Goal: Transaction & Acquisition: Purchase product/service

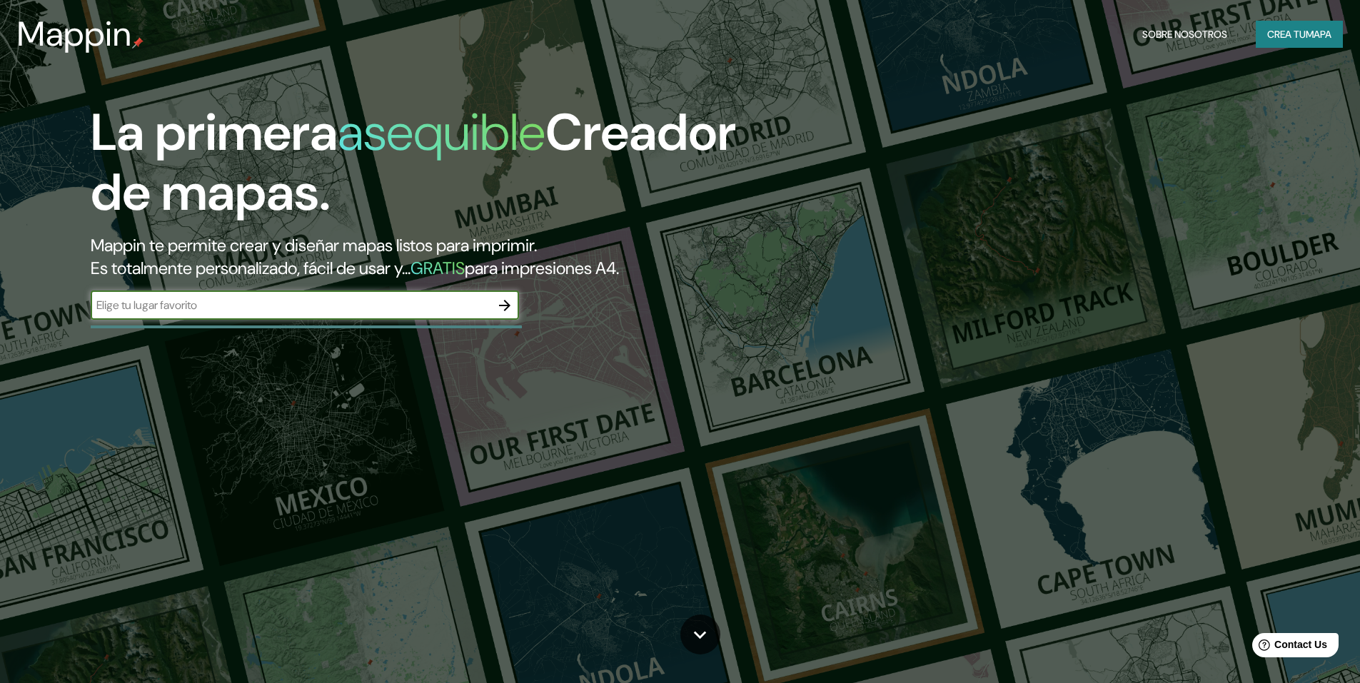
click at [438, 308] on input "text" at bounding box center [291, 305] width 400 height 16
type input "[GEOGRAPHIC_DATA]"
click at [506, 302] on icon "button" at bounding box center [504, 305] width 11 height 11
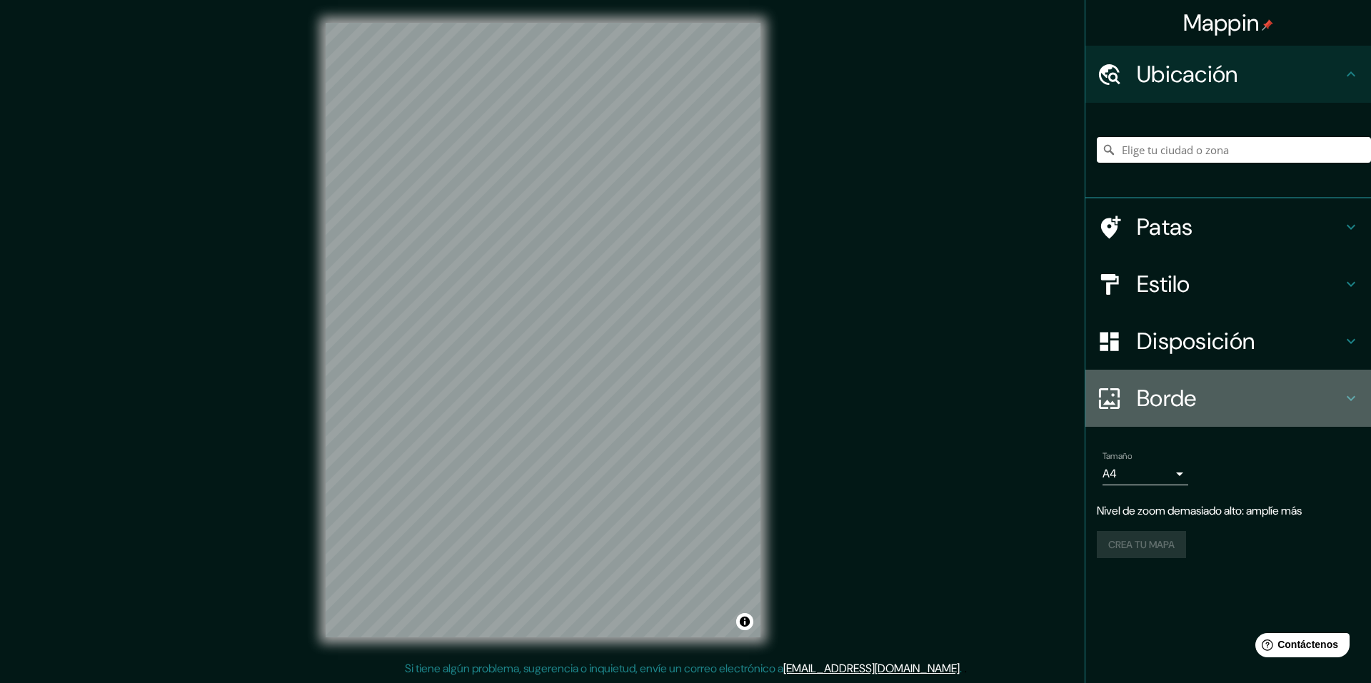
click at [1342, 401] on h4 "Borde" at bounding box center [1240, 398] width 206 height 29
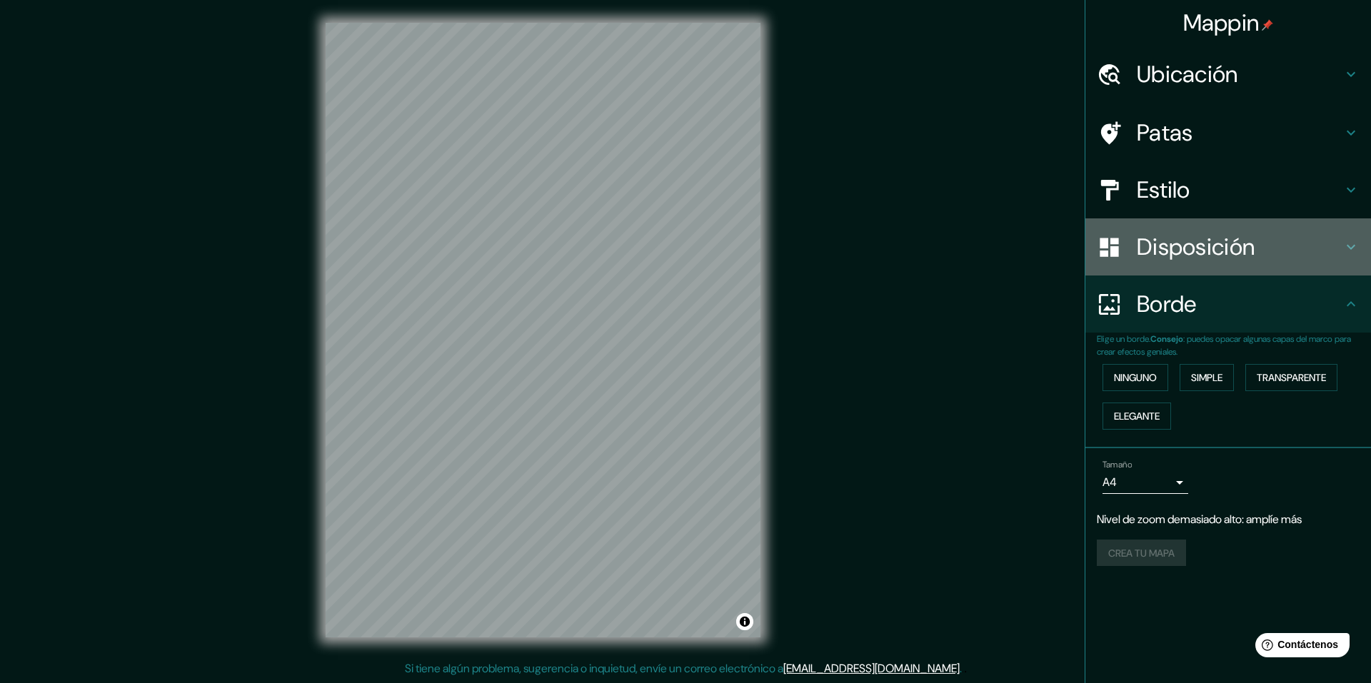
click at [1338, 236] on h4 "Disposición" at bounding box center [1240, 247] width 206 height 29
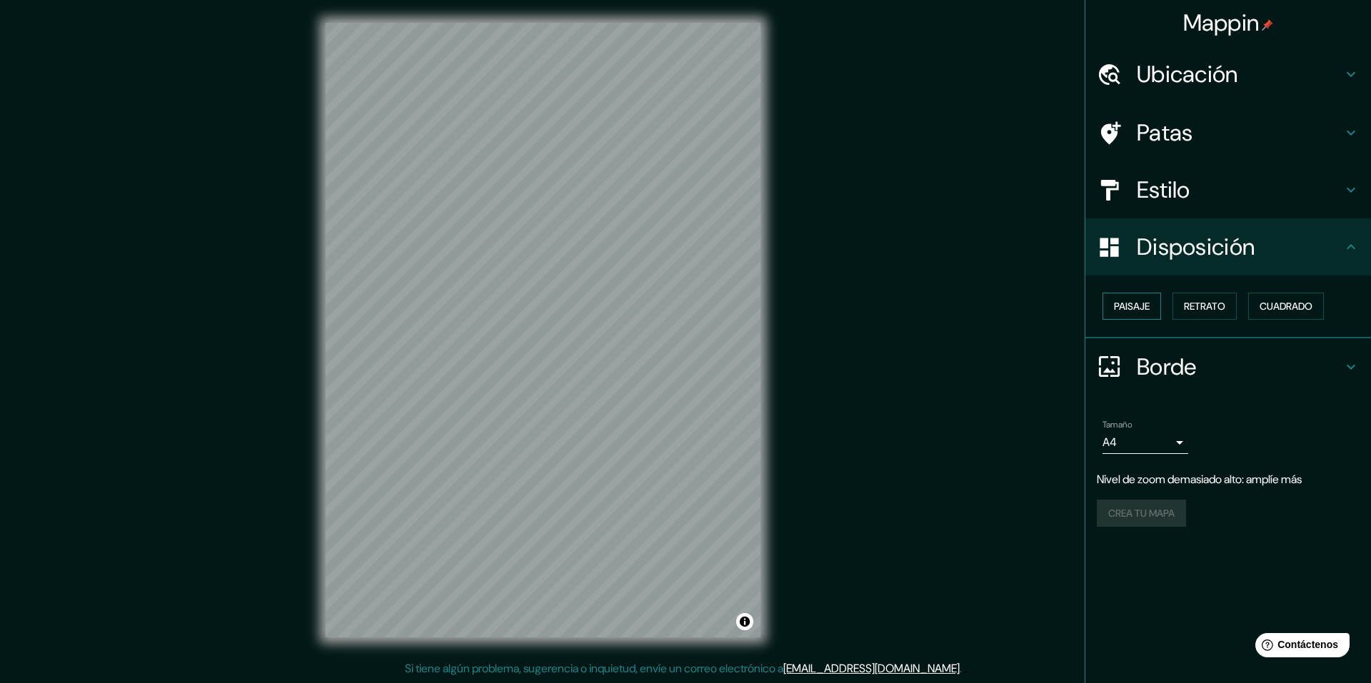
click at [1134, 306] on font "Paisaje" at bounding box center [1132, 306] width 36 height 13
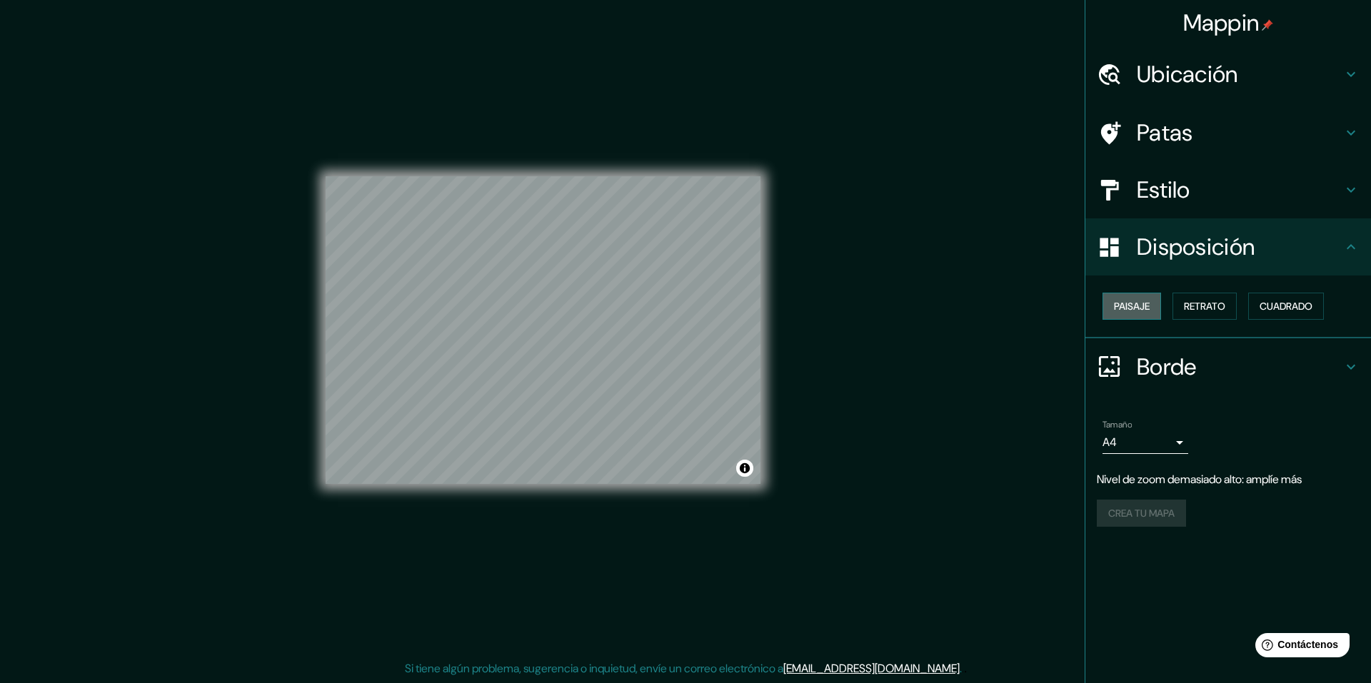
click at [1148, 306] on font "Paisaje" at bounding box center [1132, 306] width 36 height 13
click at [1281, 311] on font "Cuadrado" at bounding box center [1286, 306] width 53 height 13
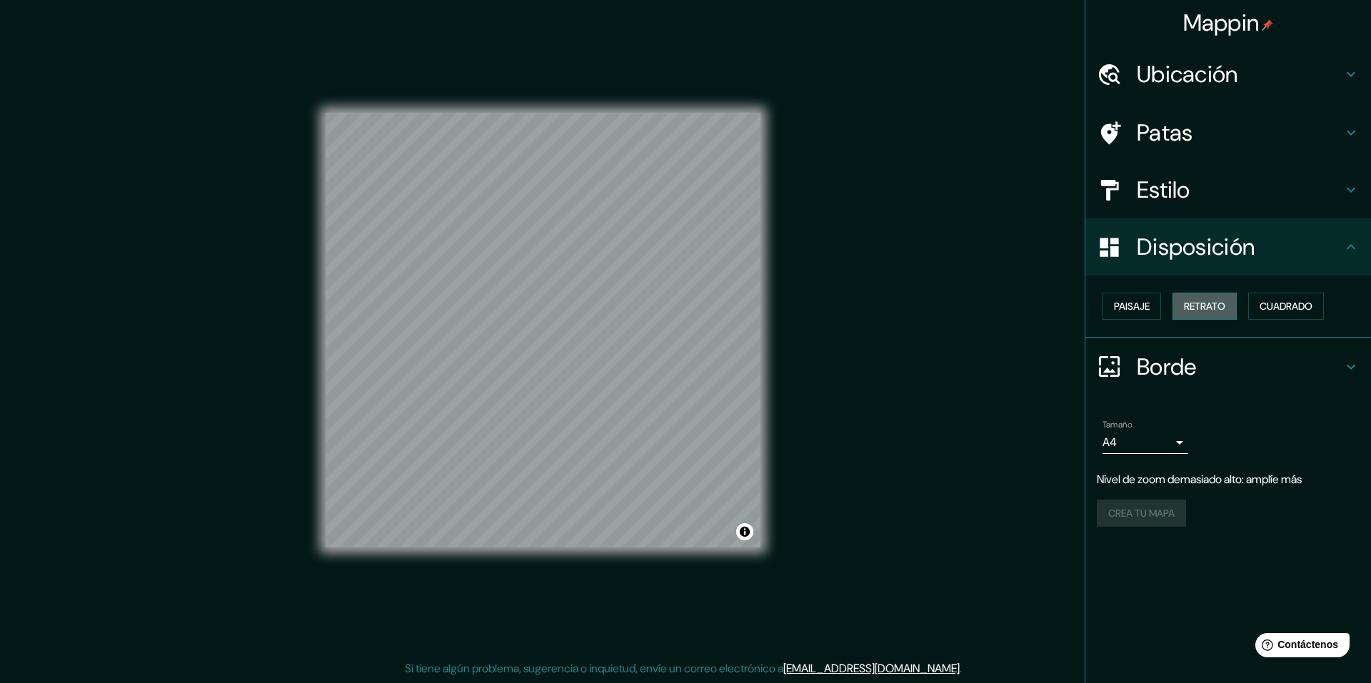
click at [1207, 309] on font "Retrato" at bounding box center [1204, 306] width 41 height 13
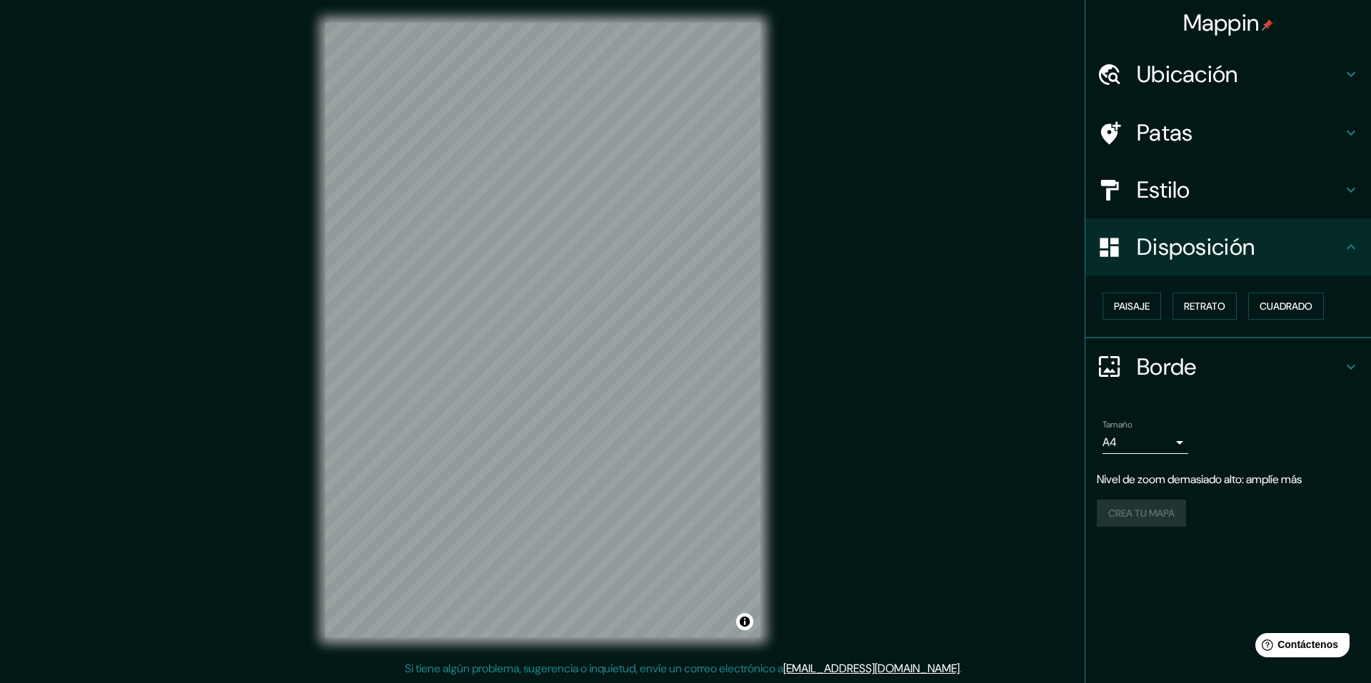
click at [1270, 179] on h4 "Estilo" at bounding box center [1240, 190] width 206 height 29
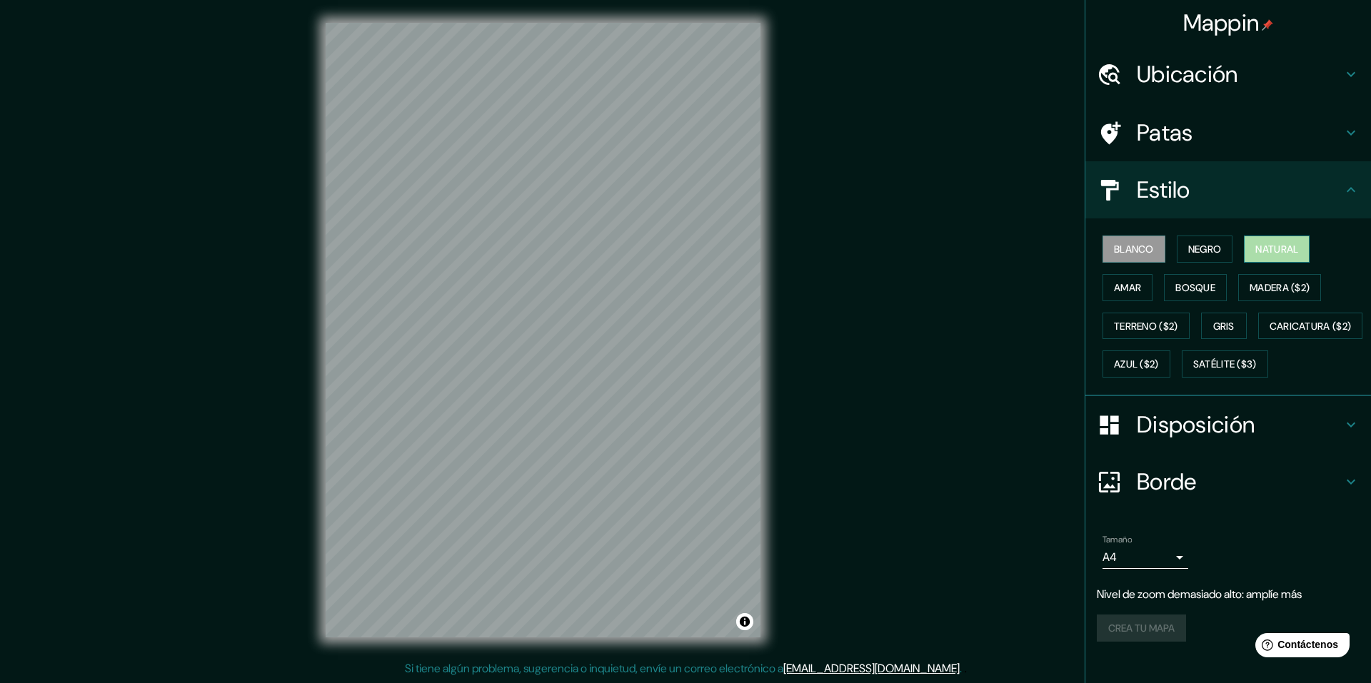
click at [1255, 244] on font "Natural" at bounding box center [1276, 249] width 43 height 13
click at [1184, 291] on font "Bosque" at bounding box center [1195, 287] width 40 height 13
click at [1124, 288] on font "Amar" at bounding box center [1127, 287] width 27 height 13
click at [1167, 324] on font "Terreno ($2)" at bounding box center [1146, 326] width 64 height 13
click at [1126, 291] on font "Amar" at bounding box center [1127, 287] width 27 height 13
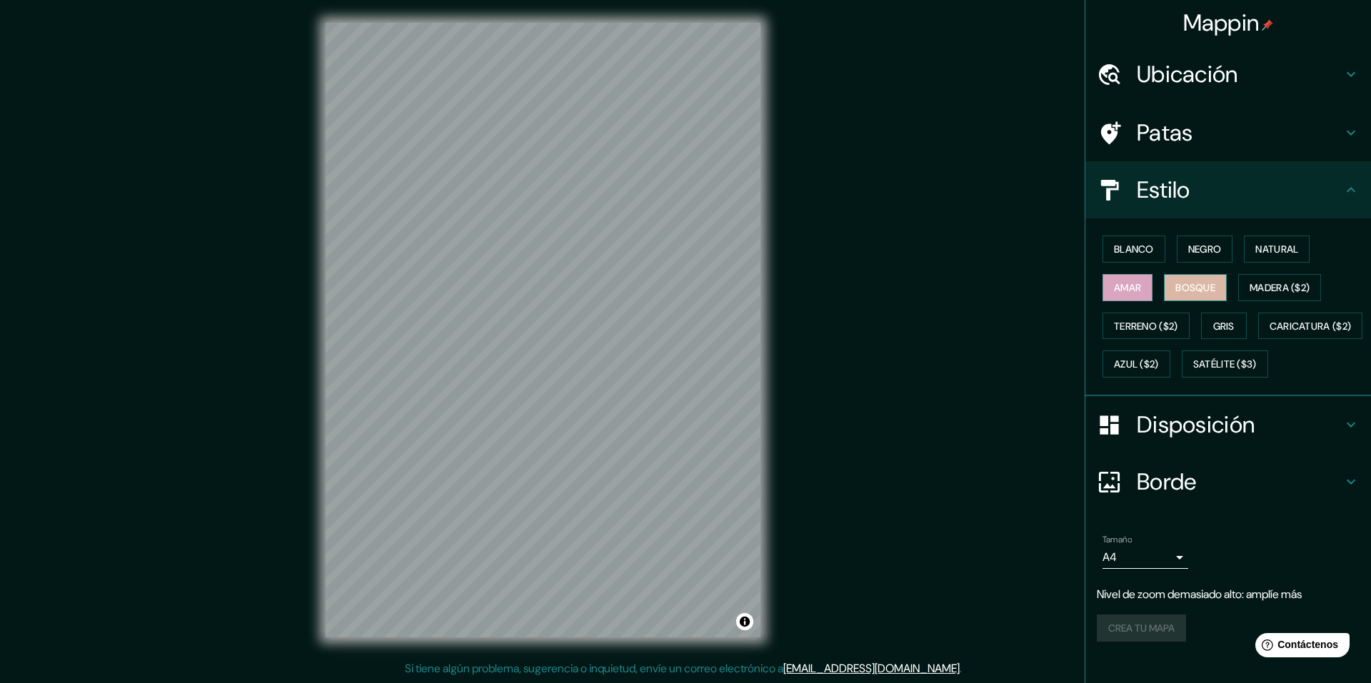
click at [1175, 291] on font "Bosque" at bounding box center [1195, 287] width 40 height 13
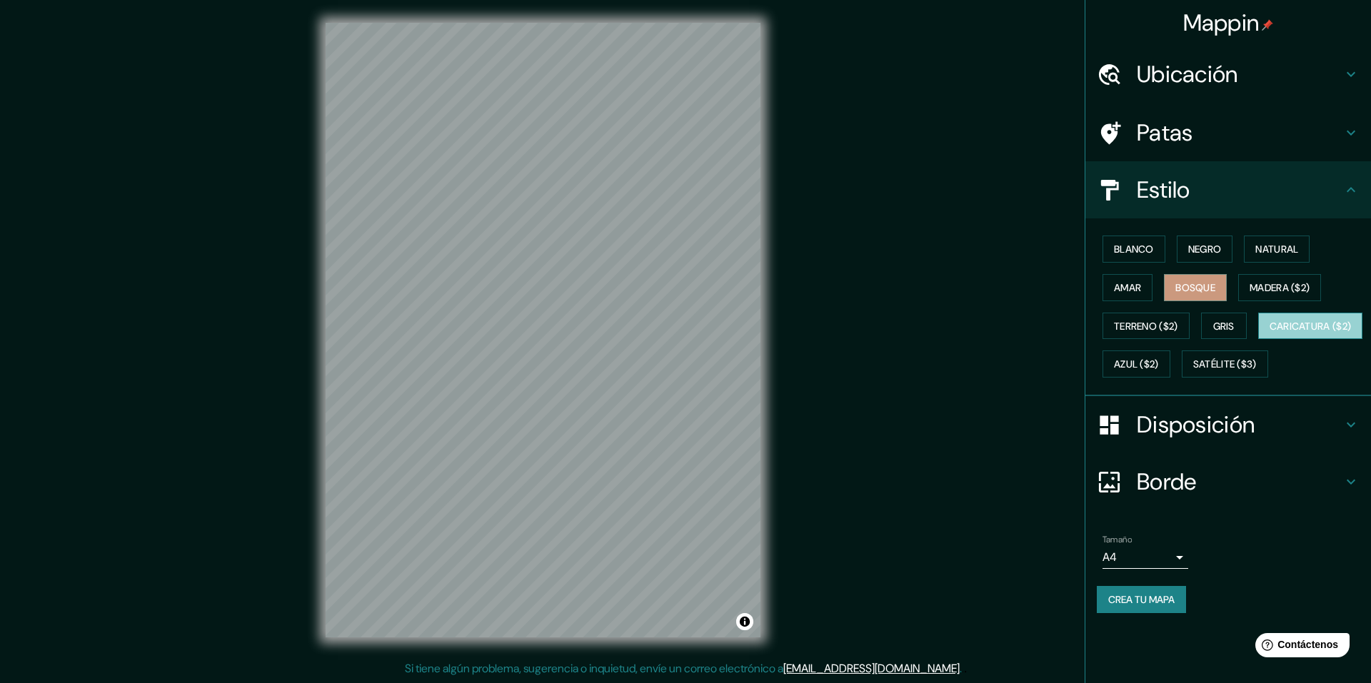
click at [1270, 333] on font "Caricatura ($2)" at bounding box center [1311, 326] width 82 height 13
click at [1193, 371] on font "Satélite ($3)" at bounding box center [1225, 364] width 64 height 13
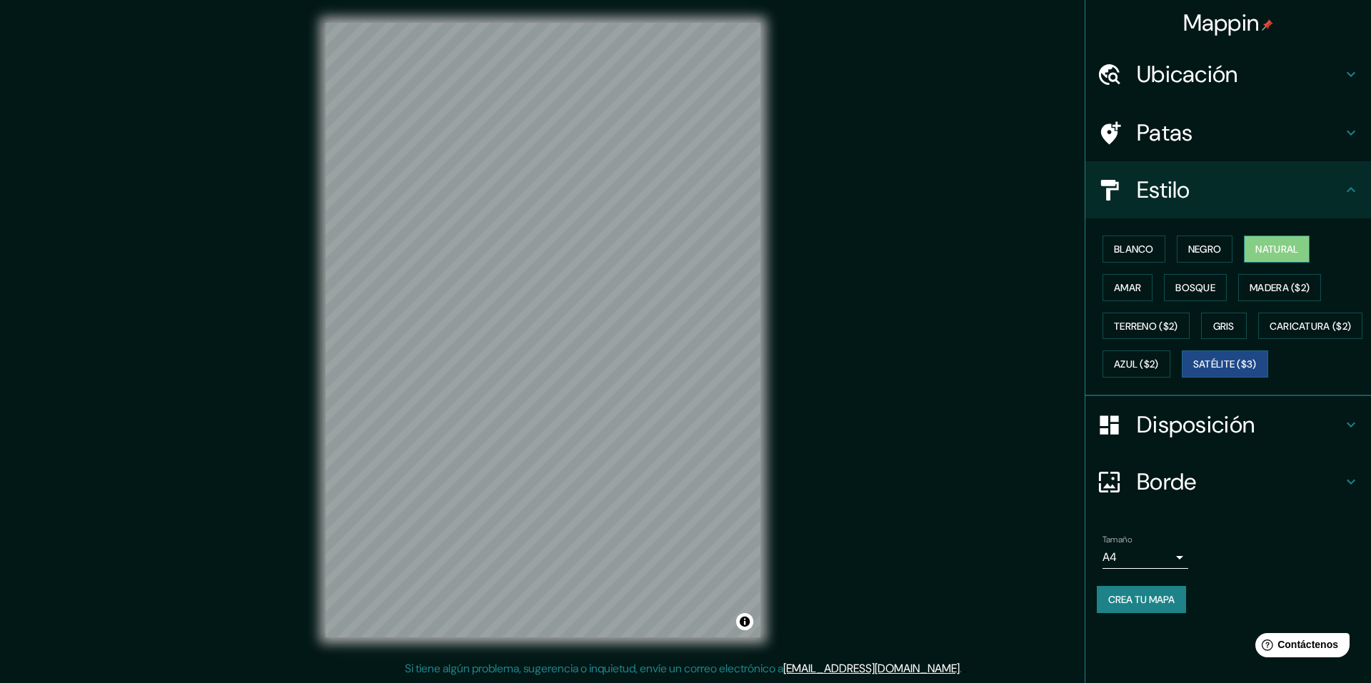
click at [1292, 253] on font "Natural" at bounding box center [1276, 249] width 43 height 13
click at [1135, 289] on font "Amar" at bounding box center [1127, 287] width 27 height 13
click at [1191, 290] on font "Bosque" at bounding box center [1195, 287] width 40 height 13
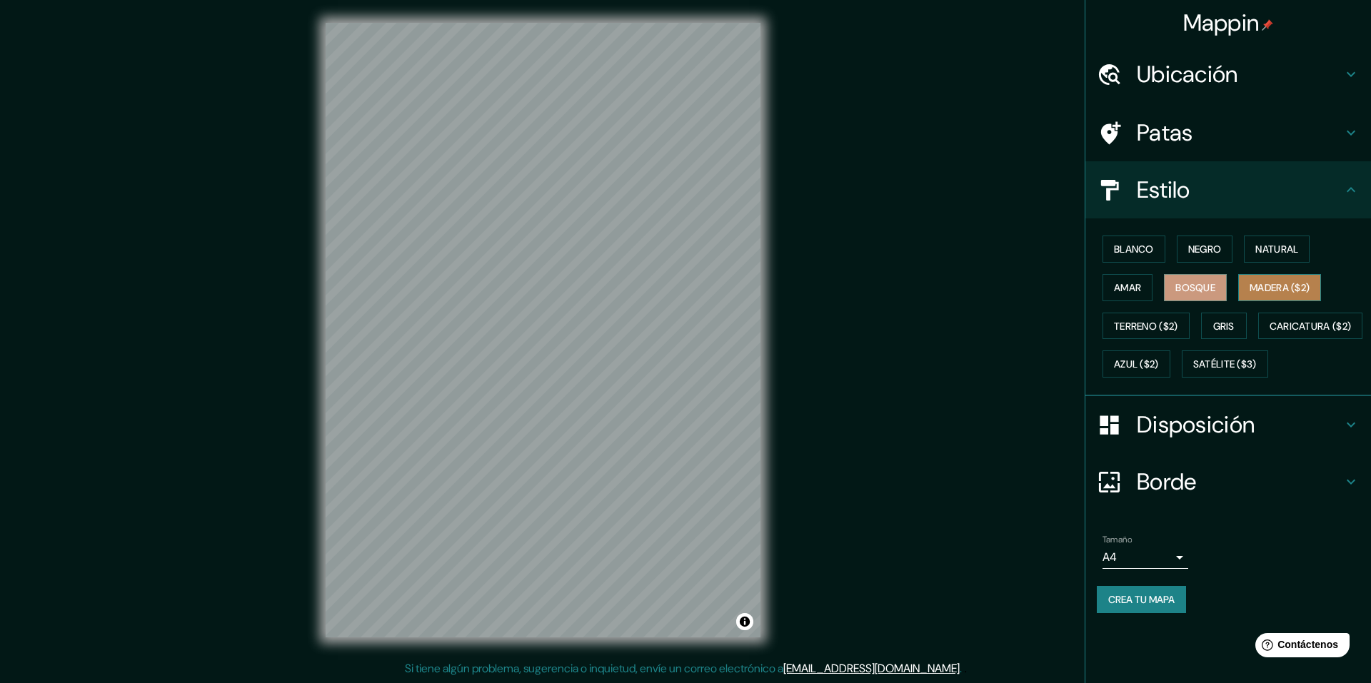
click at [1270, 289] on font "Madera ($2)" at bounding box center [1280, 287] width 60 height 13
click at [1140, 326] on font "Terreno ($2)" at bounding box center [1146, 326] width 64 height 13
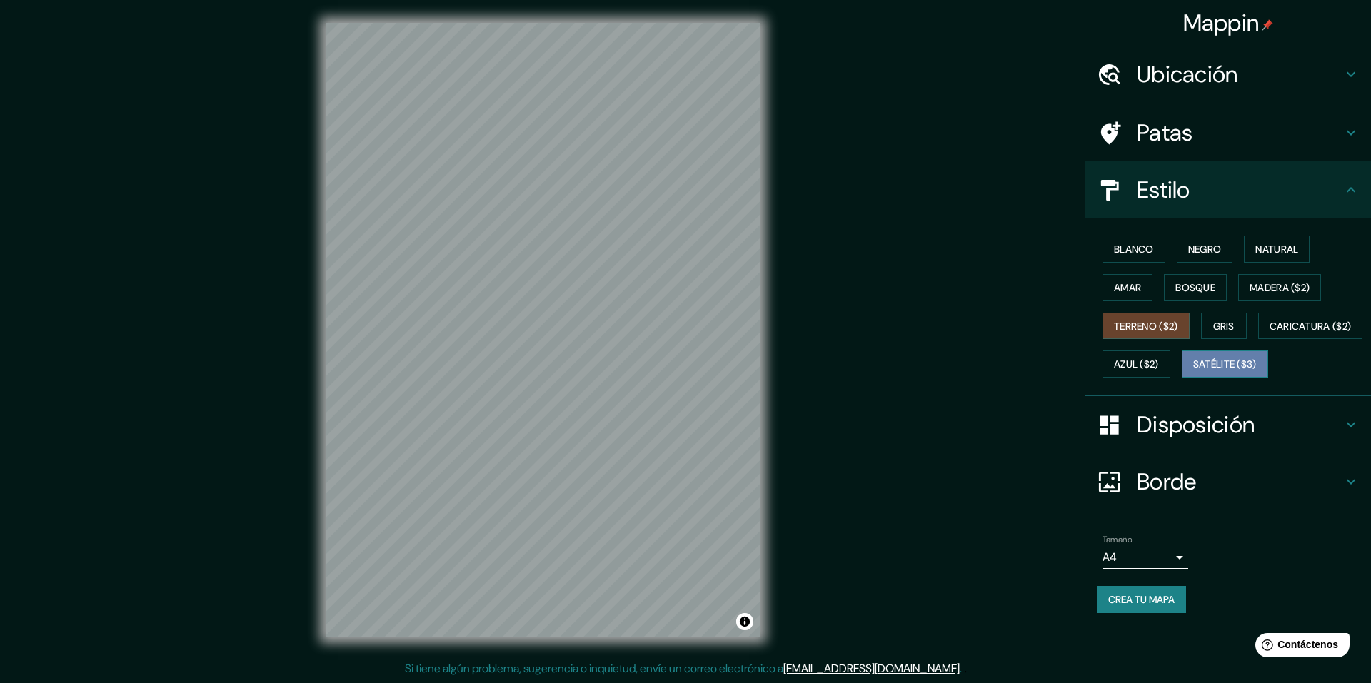
click at [1193, 371] on font "Satélite ($3)" at bounding box center [1225, 364] width 64 height 13
click at [1349, 186] on icon at bounding box center [1350, 189] width 17 height 17
click at [1350, 136] on icon at bounding box center [1350, 132] width 17 height 17
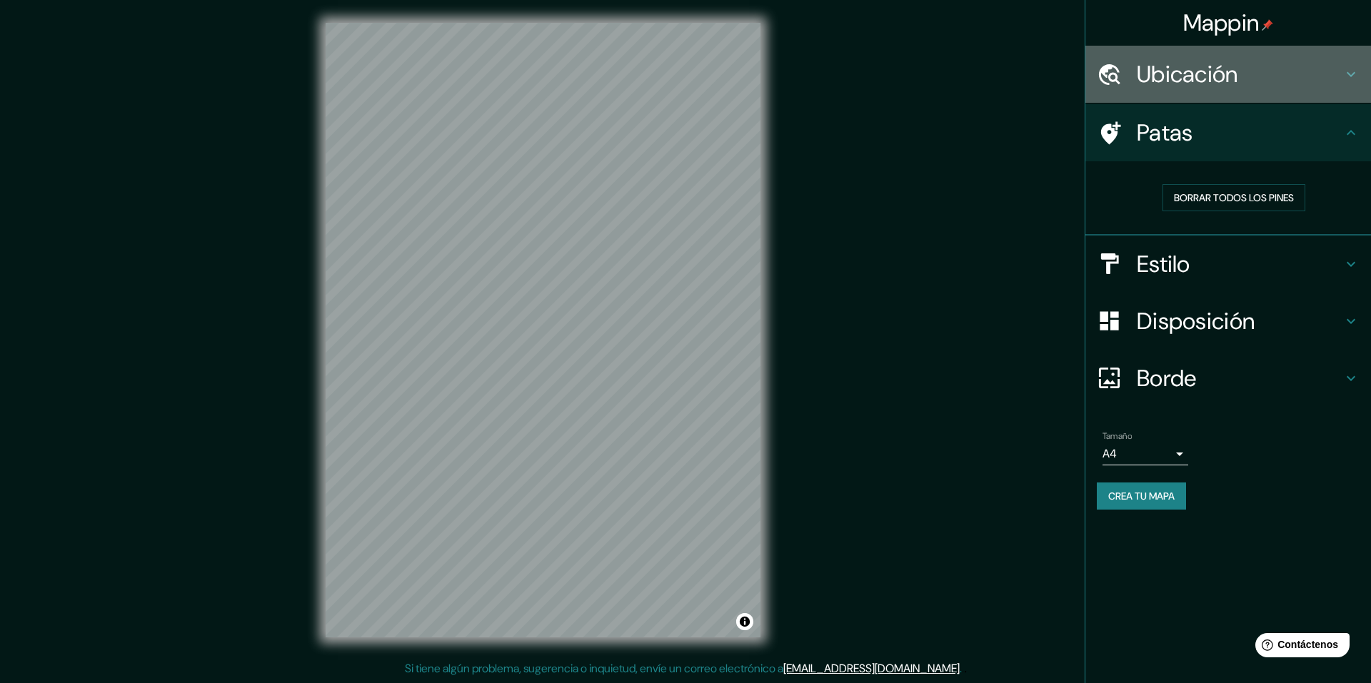
click at [1360, 79] on div "Ubicación" at bounding box center [1228, 74] width 286 height 57
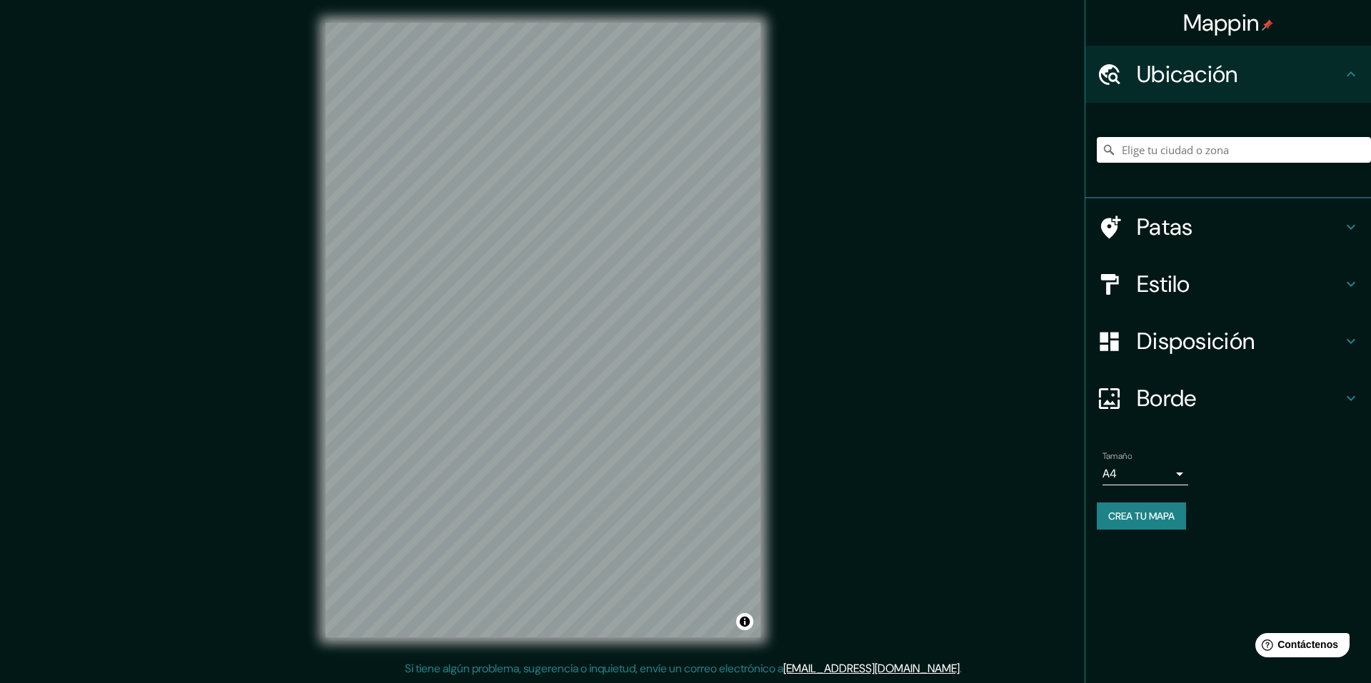
drag, startPoint x: 1370, startPoint y: 391, endPoint x: 1358, endPoint y: 393, distance: 12.3
click at [1360, 391] on div "Borde" at bounding box center [1228, 398] width 286 height 57
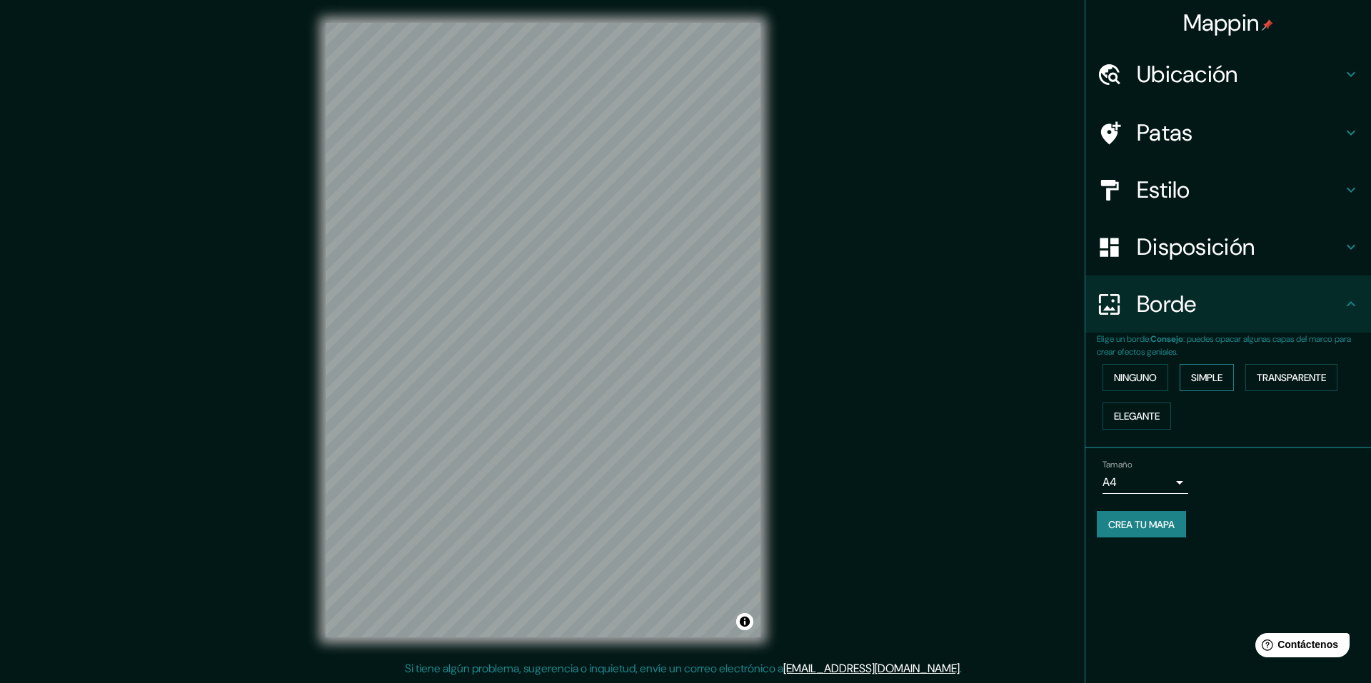
click at [1208, 378] on font "Simple" at bounding box center [1206, 377] width 31 height 13
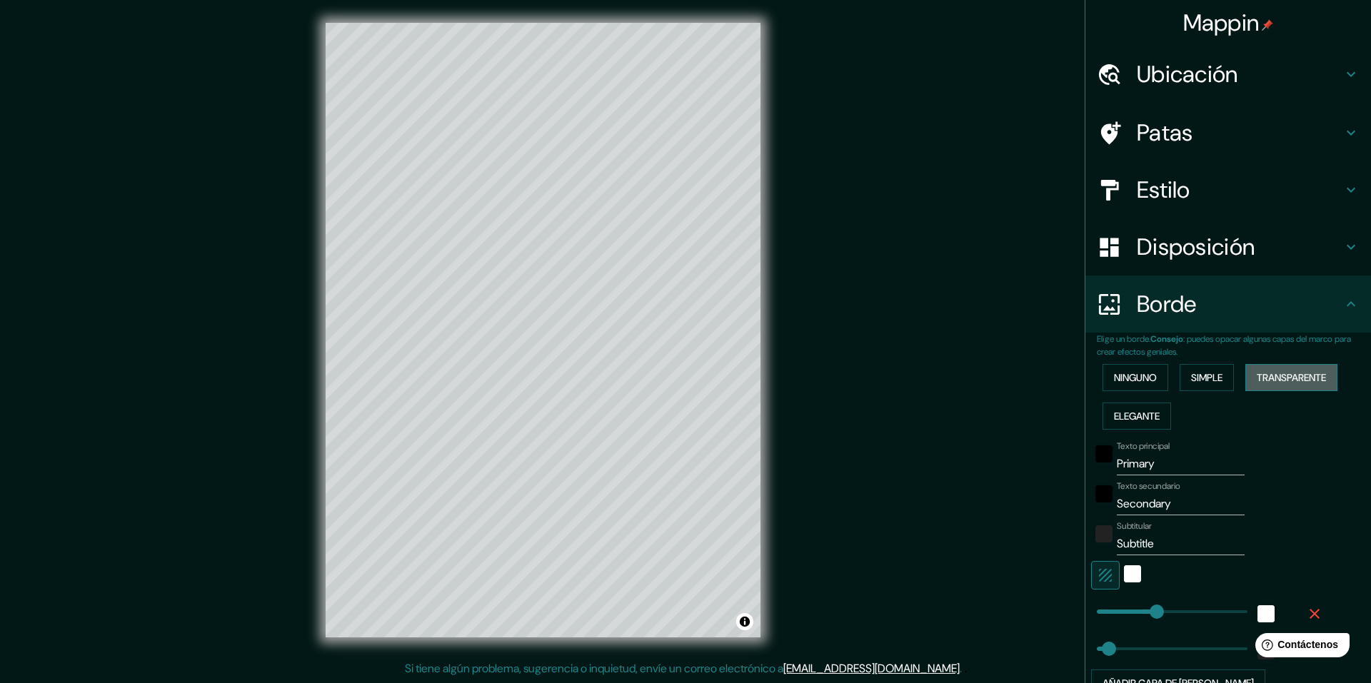
click at [1272, 380] on font "Transparente" at bounding box center [1291, 377] width 69 height 13
click at [1138, 410] on font "Elegante" at bounding box center [1137, 416] width 46 height 13
click at [1129, 381] on font "Ninguno" at bounding box center [1135, 377] width 43 height 13
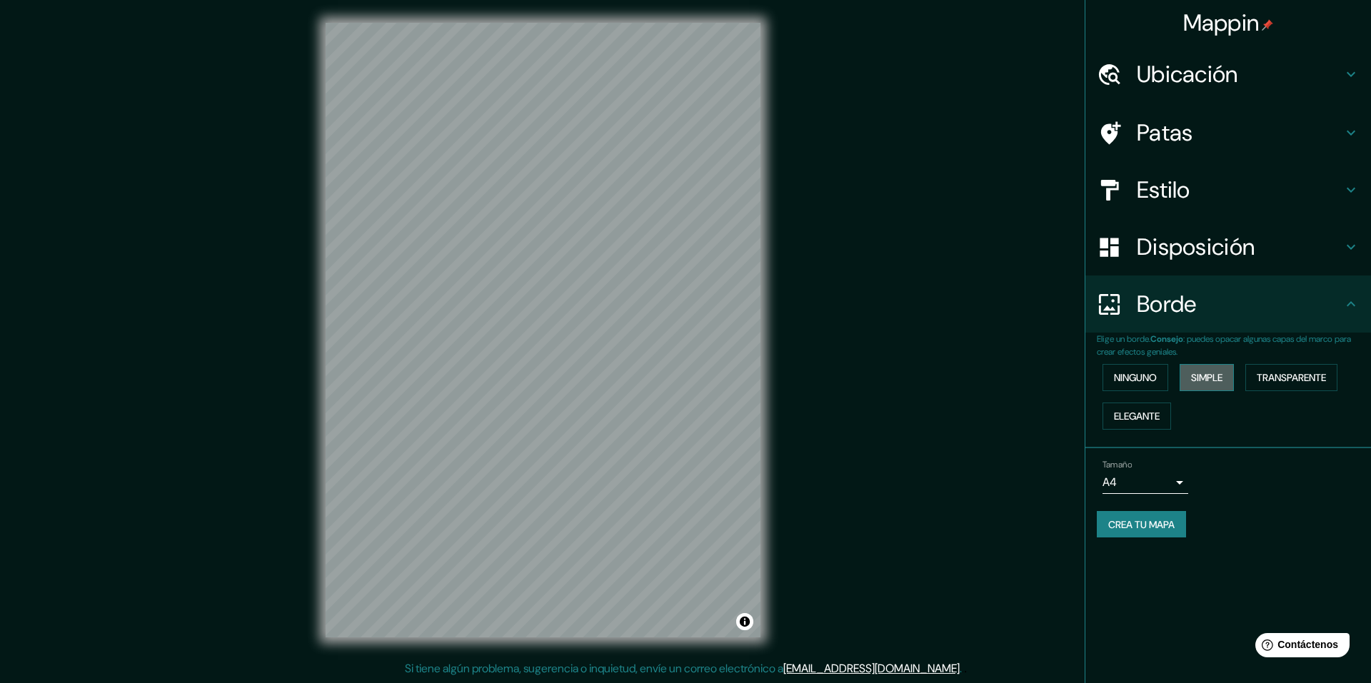
click at [1206, 381] on font "Simple" at bounding box center [1206, 377] width 31 height 13
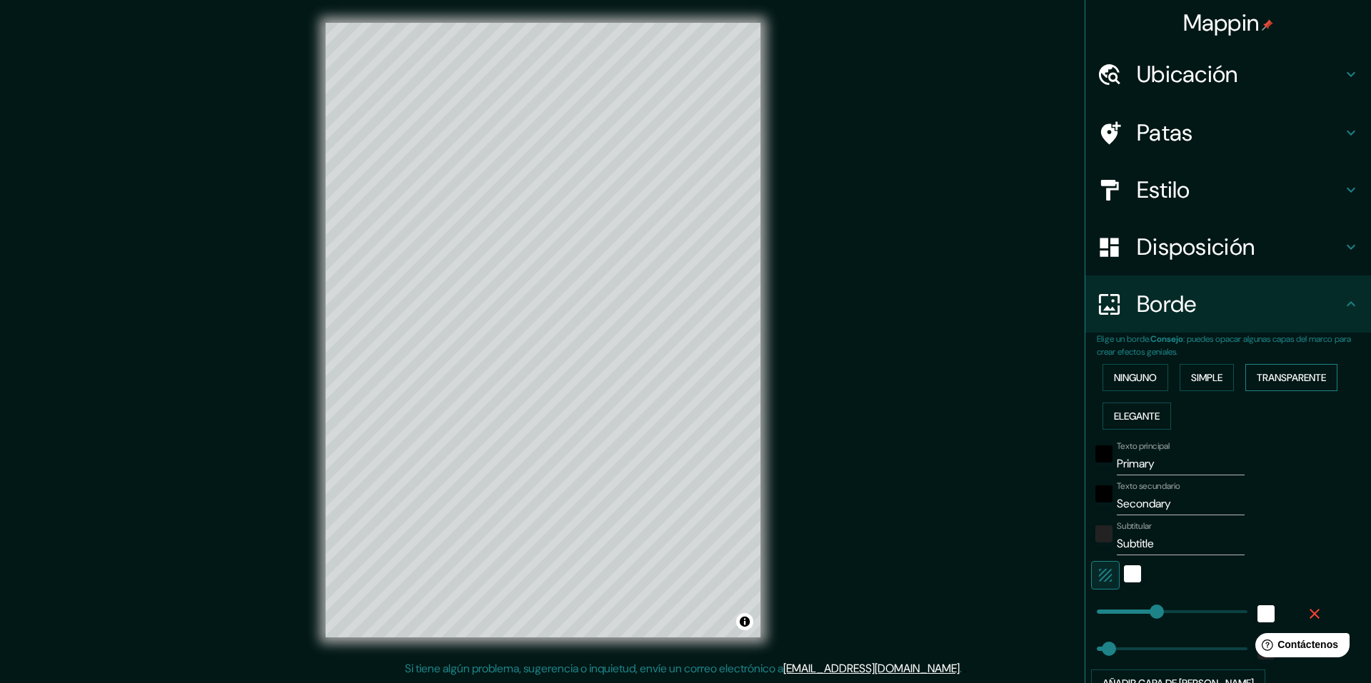
click at [1285, 381] on font "Transparente" at bounding box center [1291, 377] width 69 height 13
click at [1146, 379] on font "Ninguno" at bounding box center [1135, 377] width 43 height 13
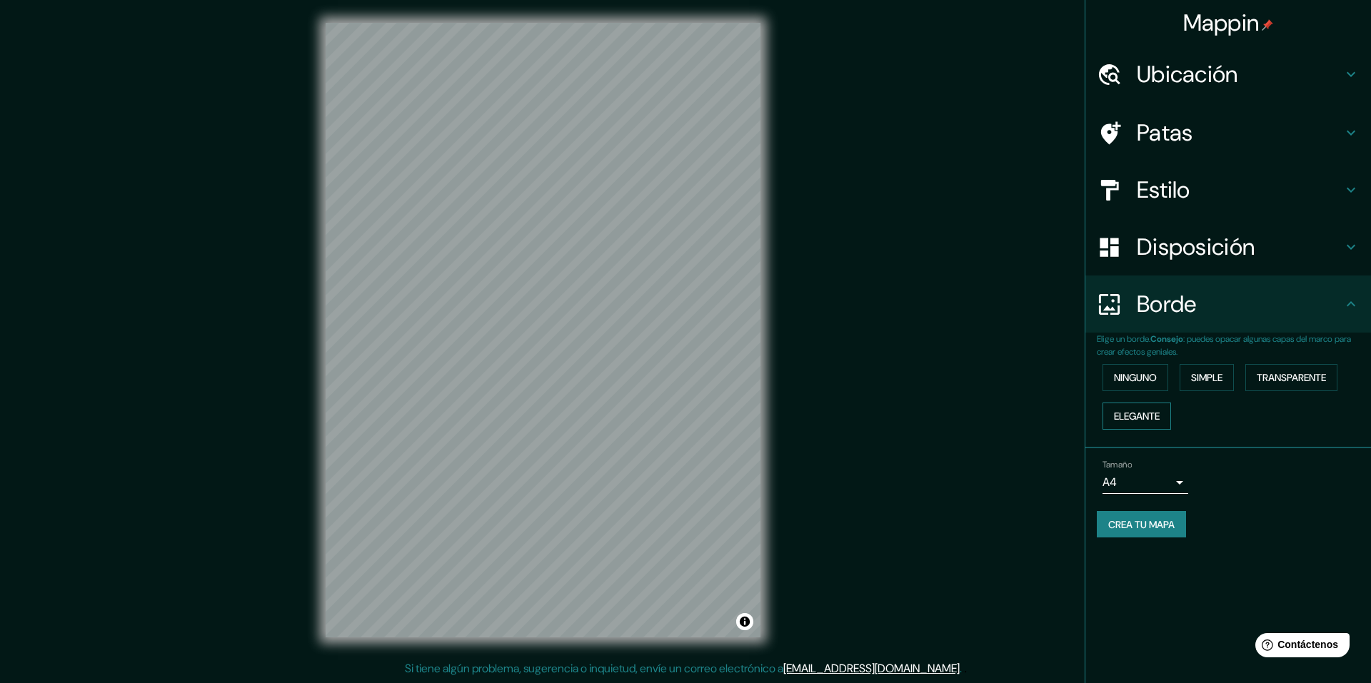
click at [1138, 423] on font "Elegante" at bounding box center [1137, 416] width 46 height 19
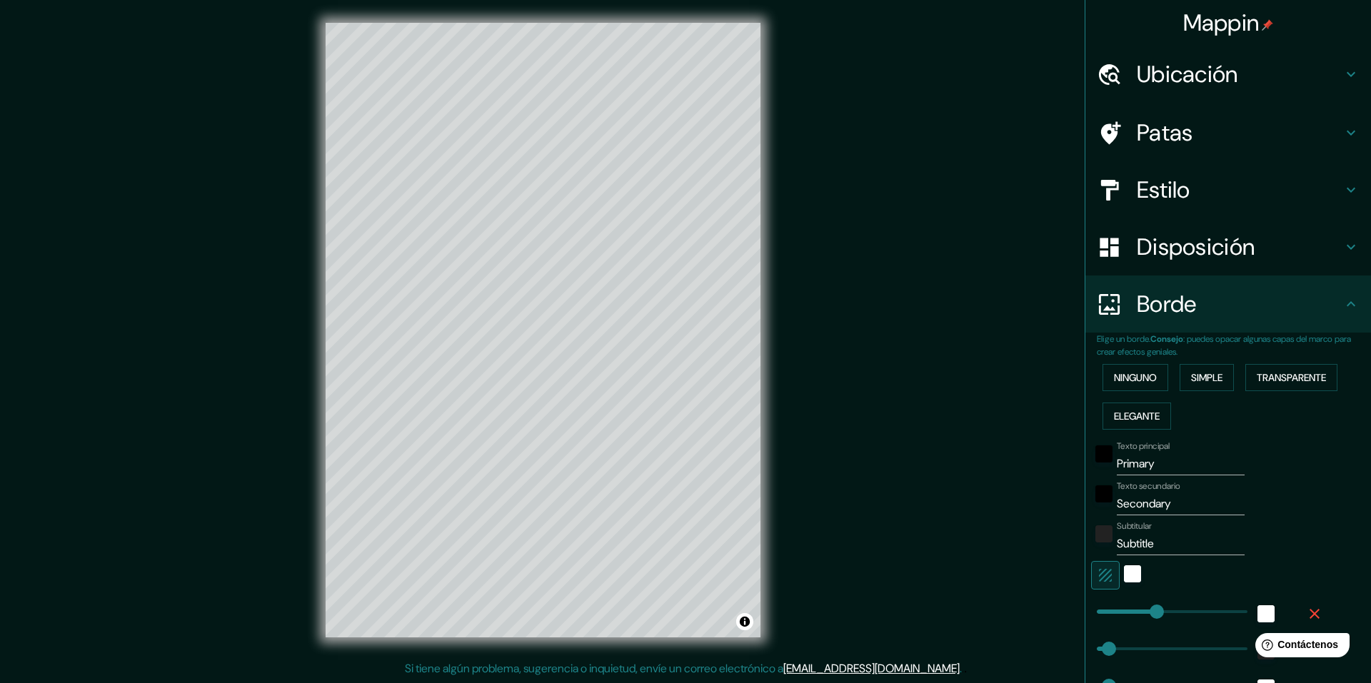
scroll to position [207, 0]
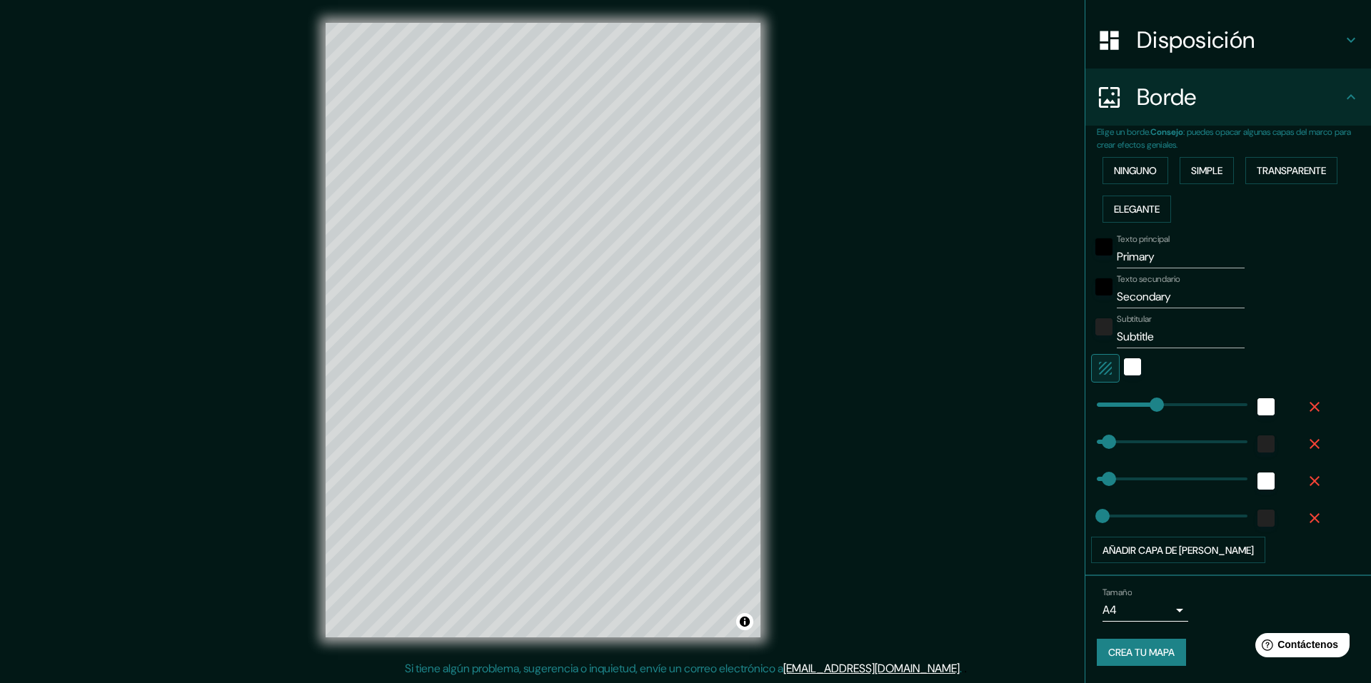
click at [1152, 614] on body "Mappin Ubicación Patas Estilo Disposición Borde Elige un borde. Consejo : puede…" at bounding box center [685, 341] width 1371 height 683
click at [1234, 605] on div at bounding box center [685, 341] width 1371 height 683
click at [1153, 656] on font "Crea tu mapa" at bounding box center [1141, 653] width 66 height 13
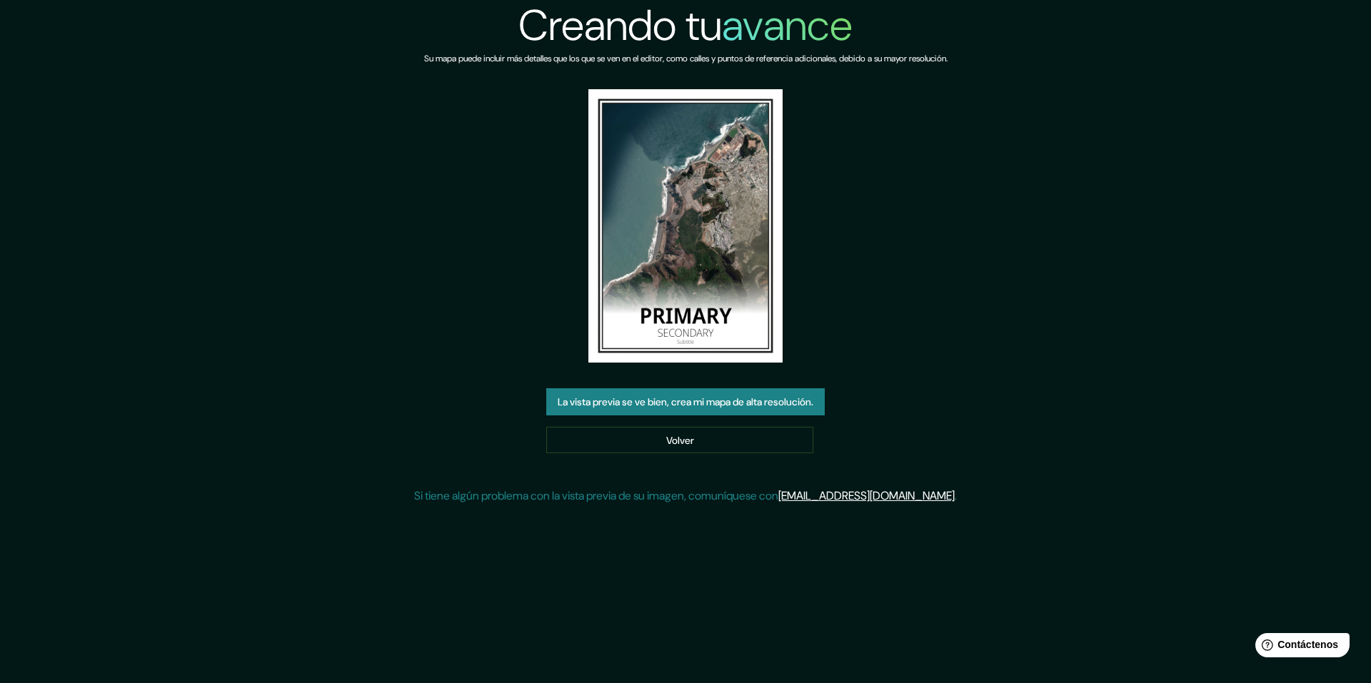
click at [711, 405] on font "La vista previa se ve bien, crea mi mapa de alta resolución." at bounding box center [686, 402] width 256 height 13
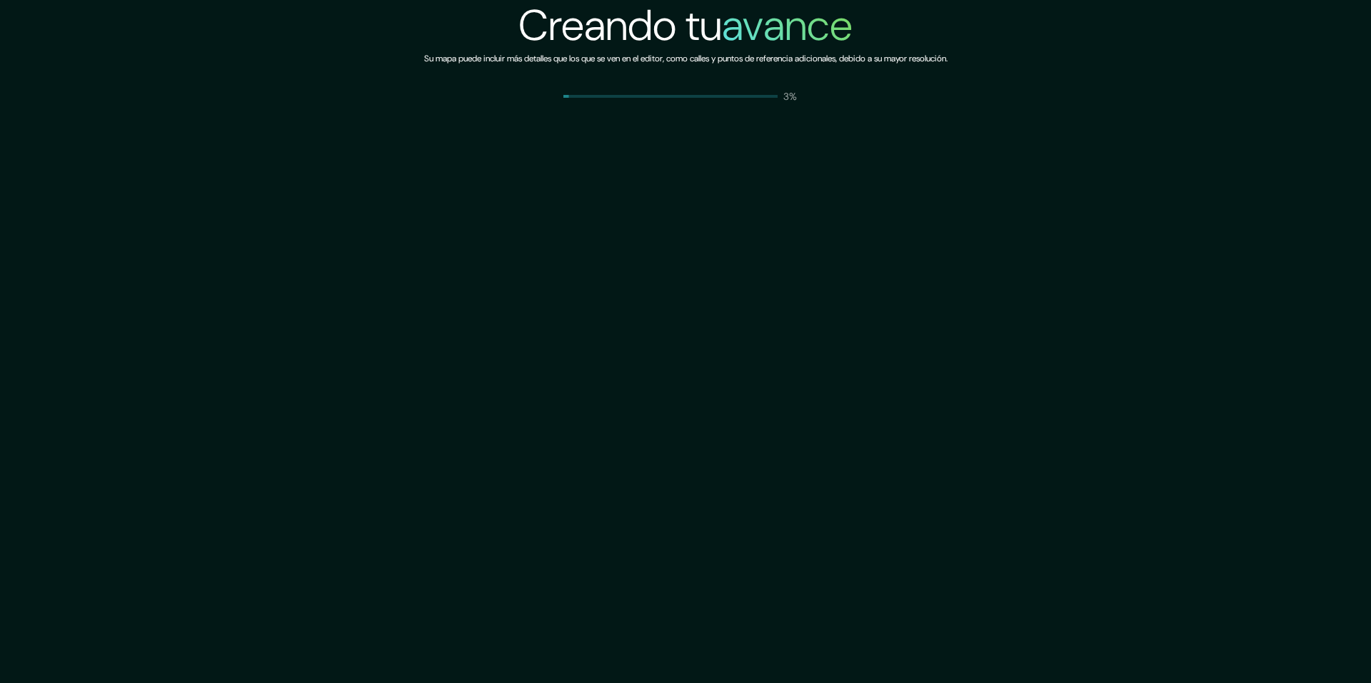
drag, startPoint x: 499, startPoint y: 278, endPoint x: 490, endPoint y: 278, distance: 9.3
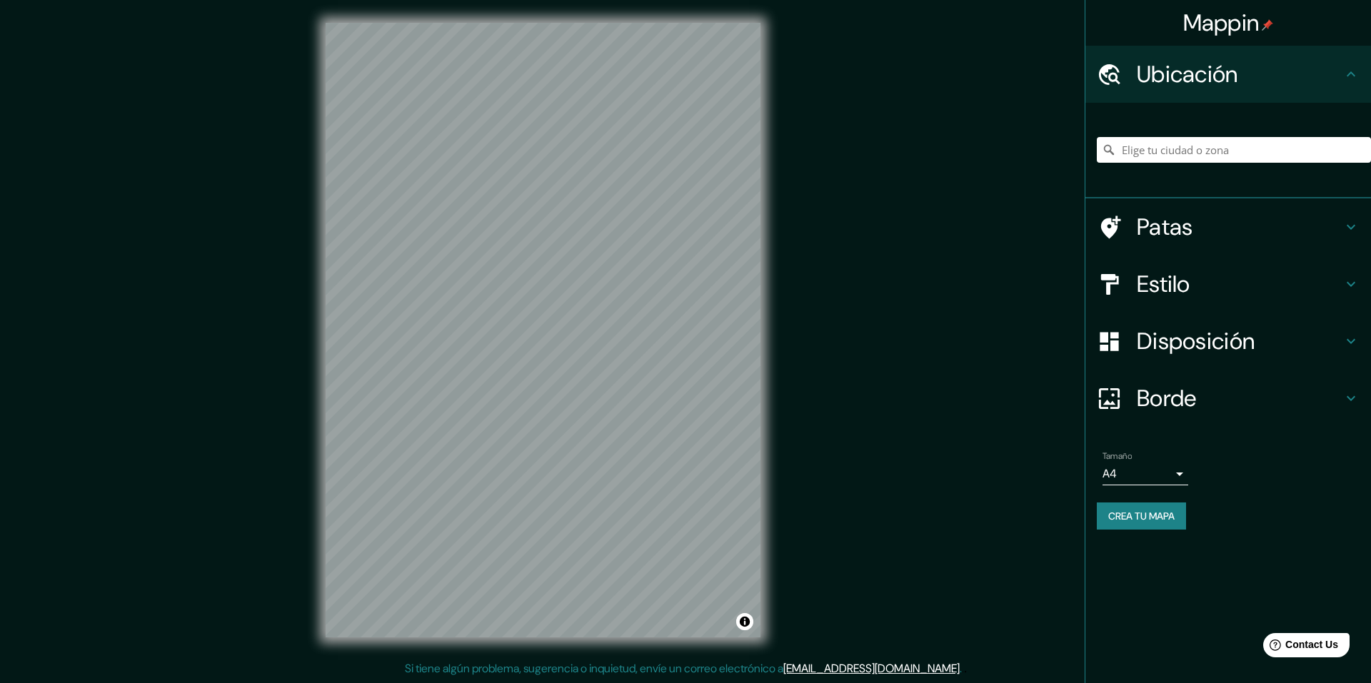
drag, startPoint x: 810, startPoint y: 255, endPoint x: 805, endPoint y: 261, distance: 7.6
